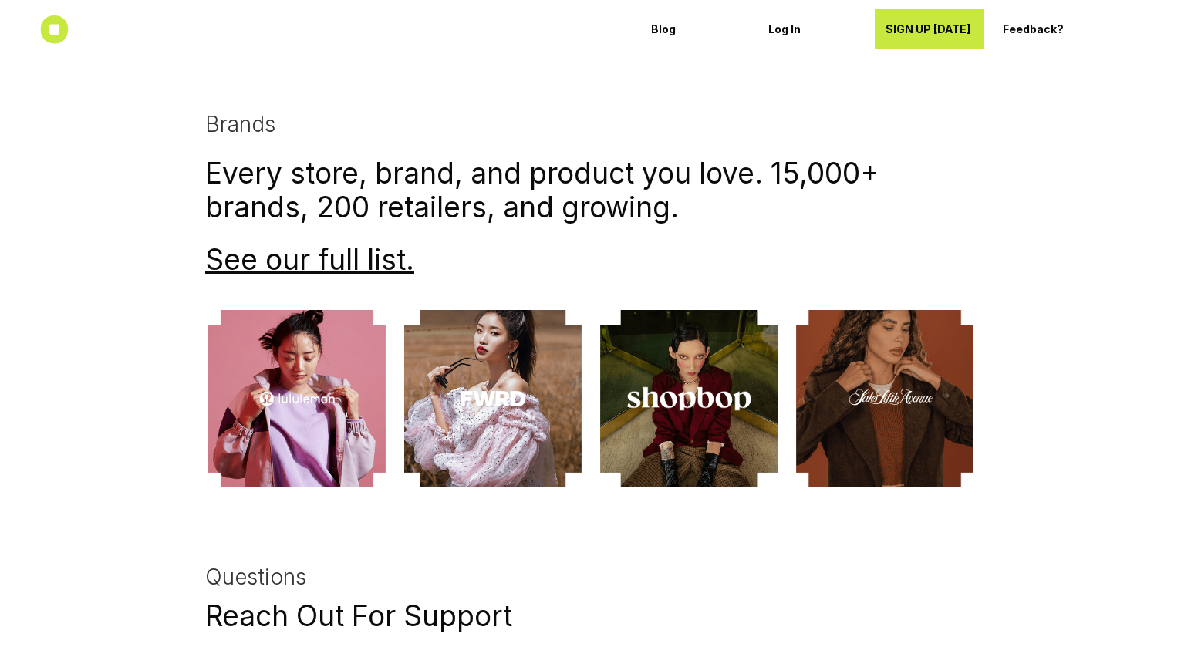
scroll to position [3585, 0]
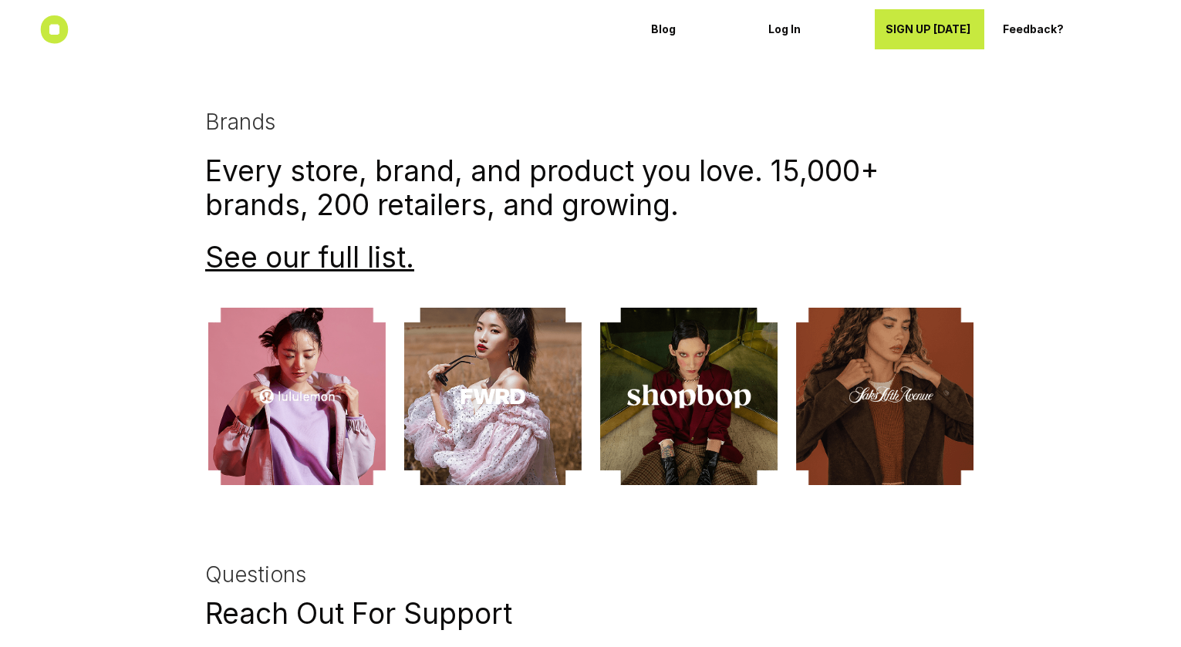
click at [274, 279] on div "Brands Every store, brand, and product you love. 15,000+ brands, 200 retailers,…" at bounding box center [590, 298] width 925 height 376
click at [270, 270] on link "See our full list" at bounding box center [305, 258] width 201 height 35
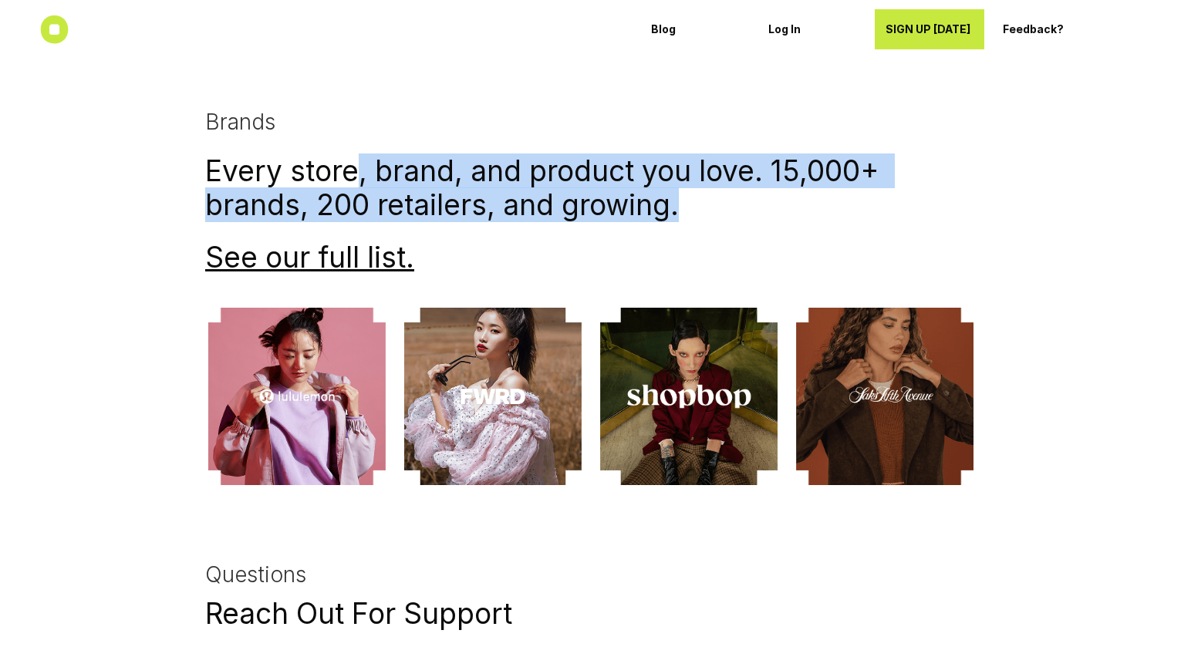
drag, startPoint x: 355, startPoint y: 175, endPoint x: 692, endPoint y: 230, distance: 341.4
click at [692, 230] on div "Brands Every store, brand, and product you love. 15,000+ brands, 200 retailers,…" at bounding box center [590, 193] width 771 height 166
click at [377, 253] on link "See our full list" at bounding box center [305, 258] width 201 height 35
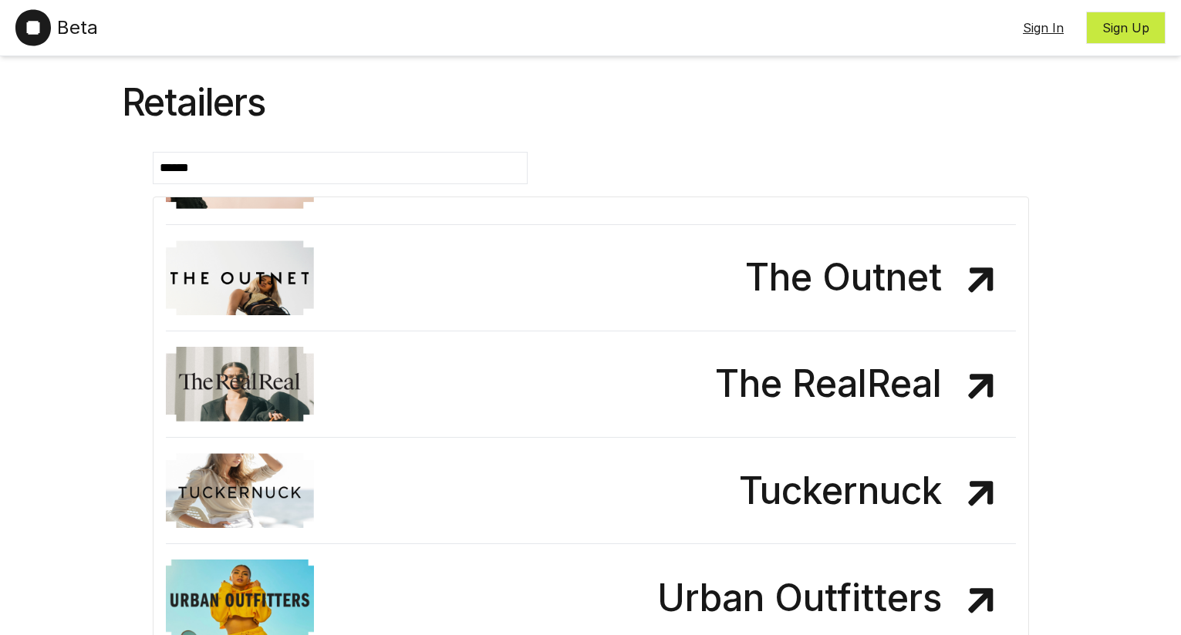
scroll to position [5501, 0]
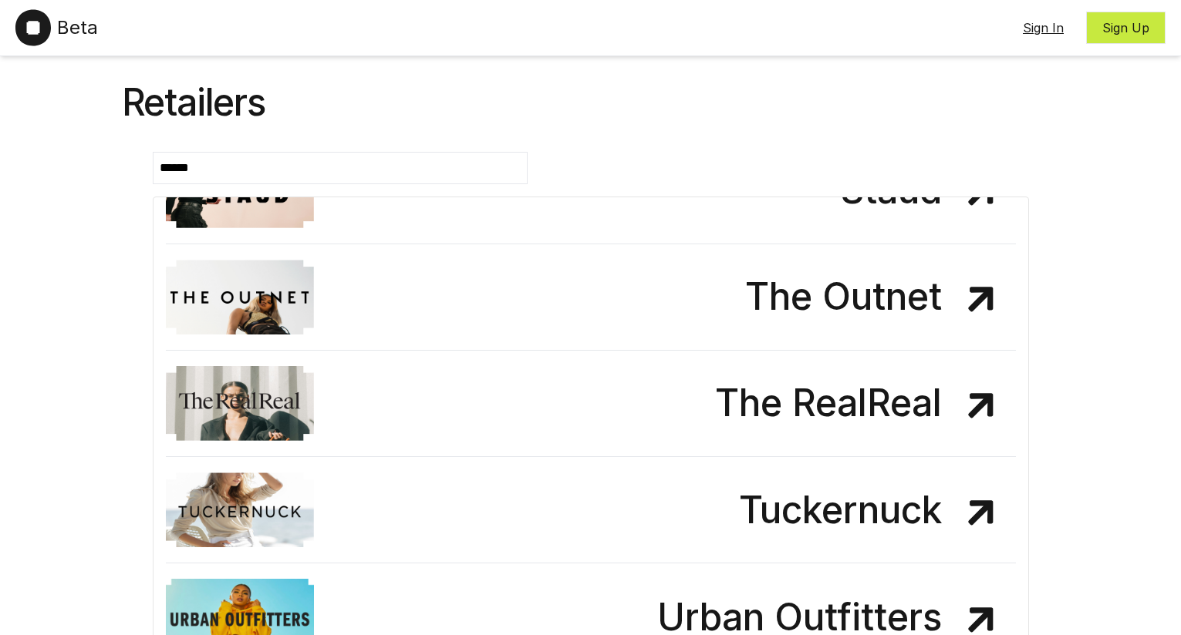
click at [48, 37] on img at bounding box center [32, 27] width 35 height 37
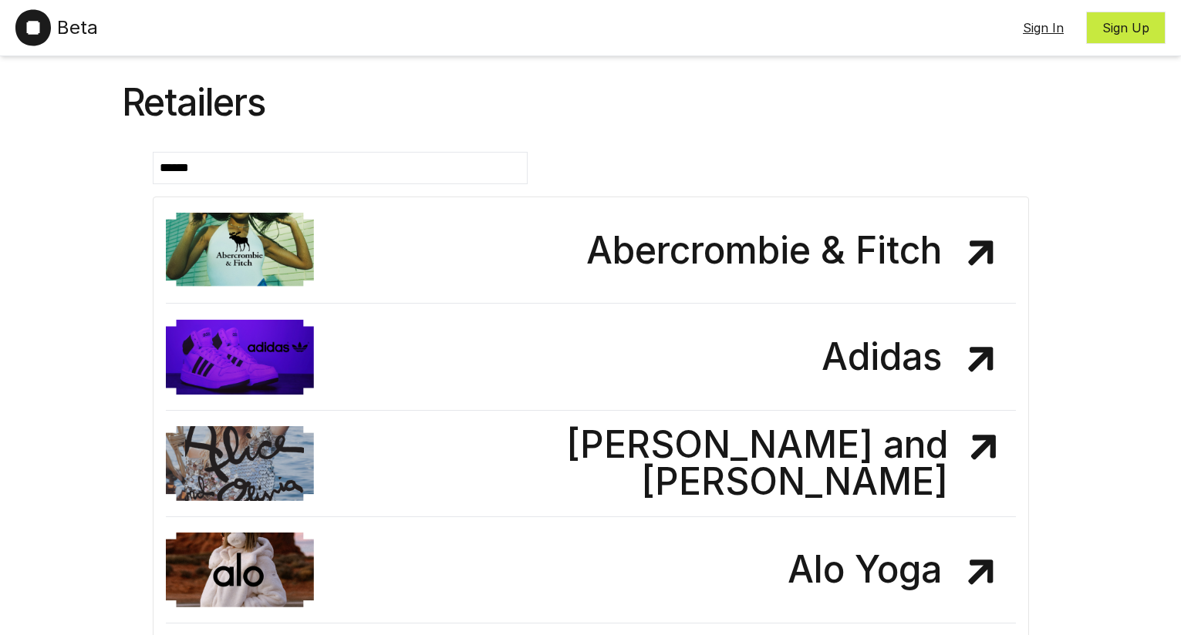
drag, startPoint x: 66, startPoint y: 167, endPoint x: 580, endPoint y: 425, distance: 575.3
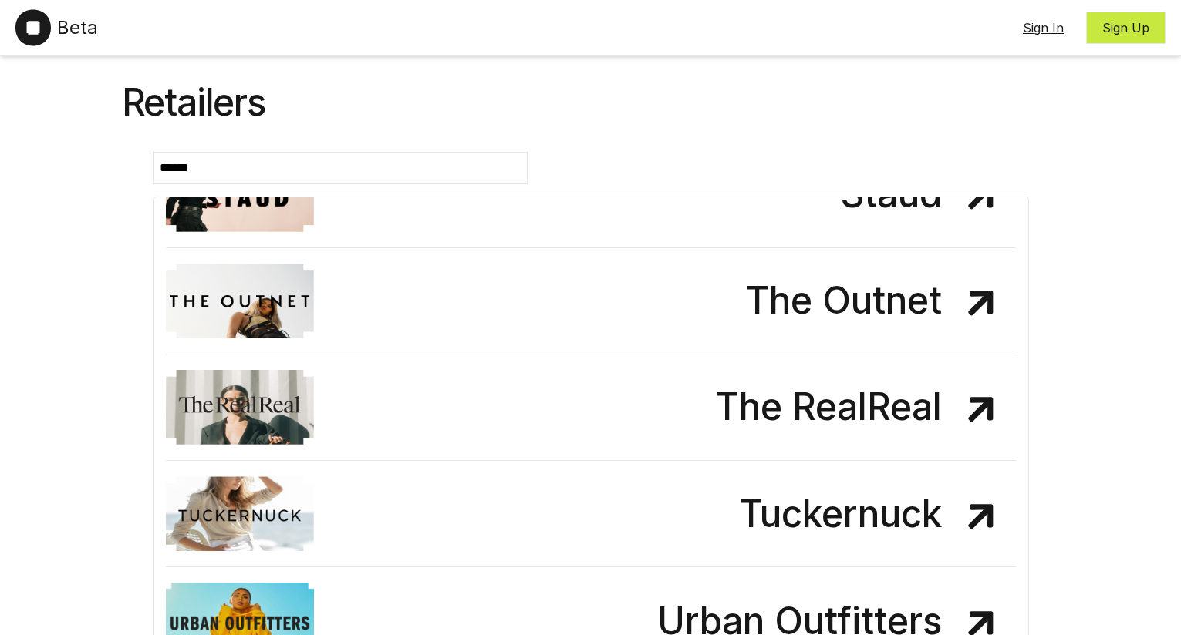
scroll to position [5650, 0]
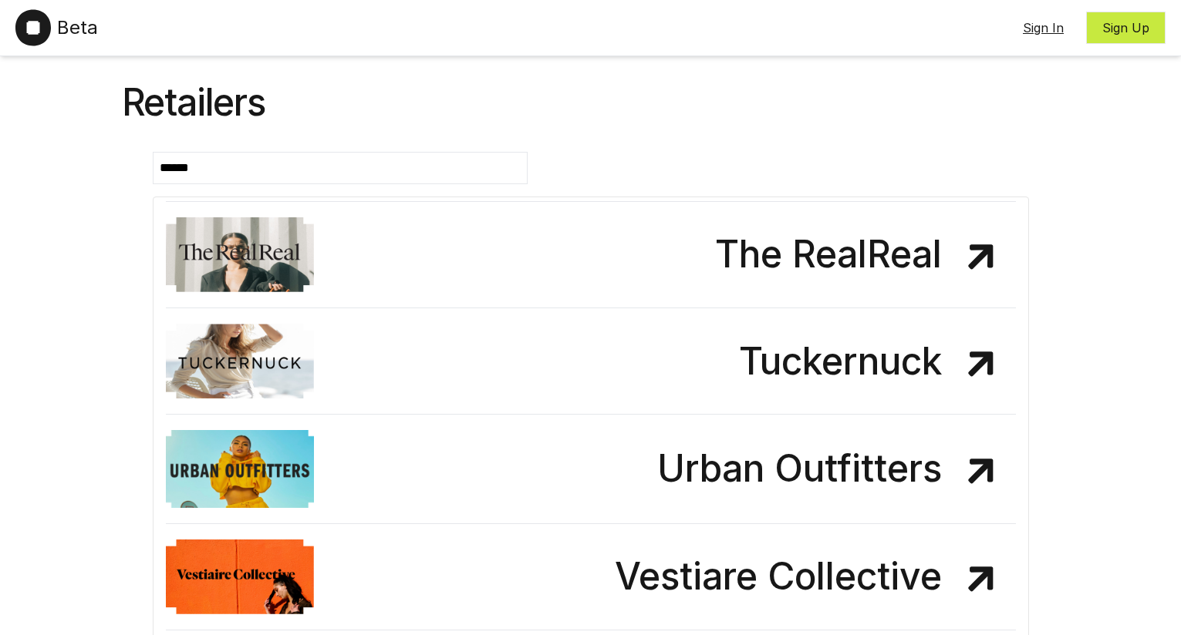
click at [534, 104] on div "Retailers" at bounding box center [591, 103] width 938 height 74
